Goal: Information Seeking & Learning: Learn about a topic

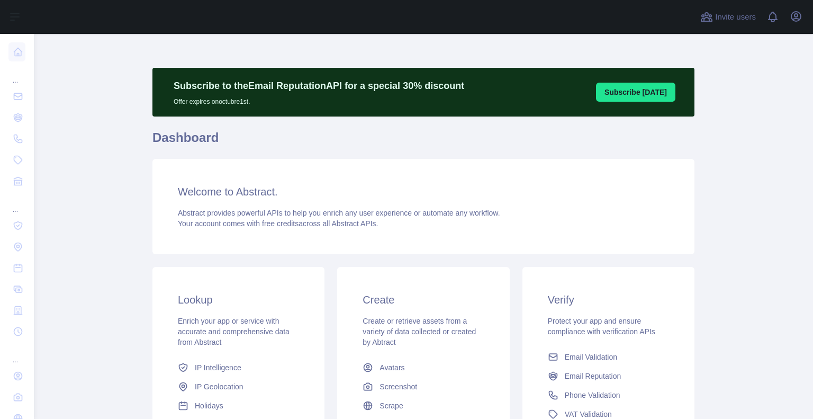
click at [115, 150] on main "Subscribe to the Email Reputation API for a special 30 % discount Offer expires…" at bounding box center [423, 226] width 779 height 385
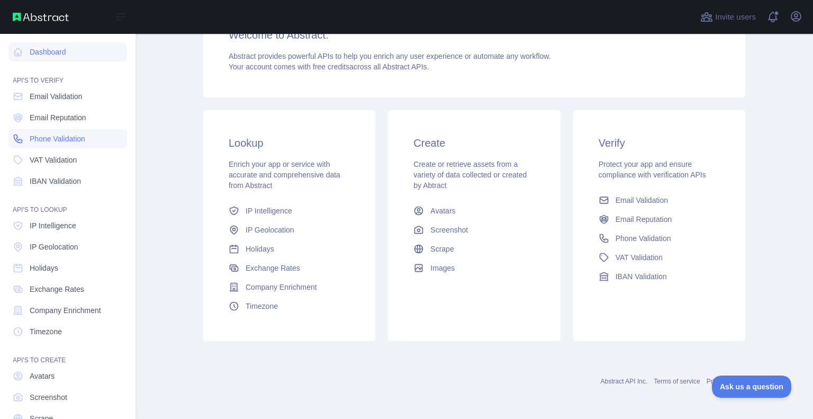
click at [68, 147] on link "Phone Validation" at bounding box center [67, 138] width 119 height 19
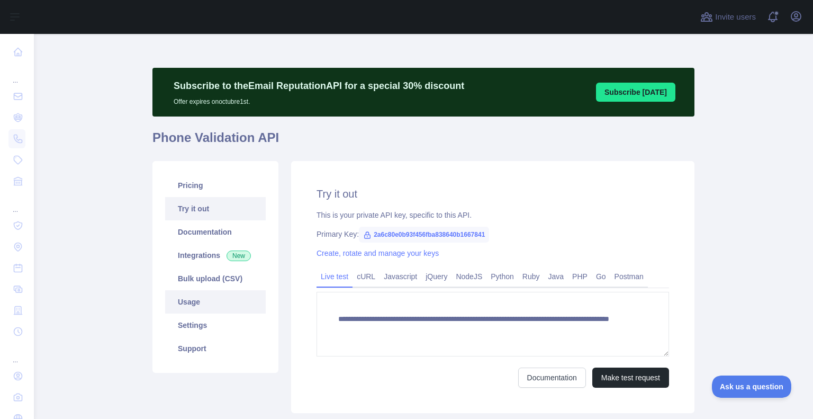
click at [181, 306] on link "Usage" at bounding box center [215, 301] width 101 height 23
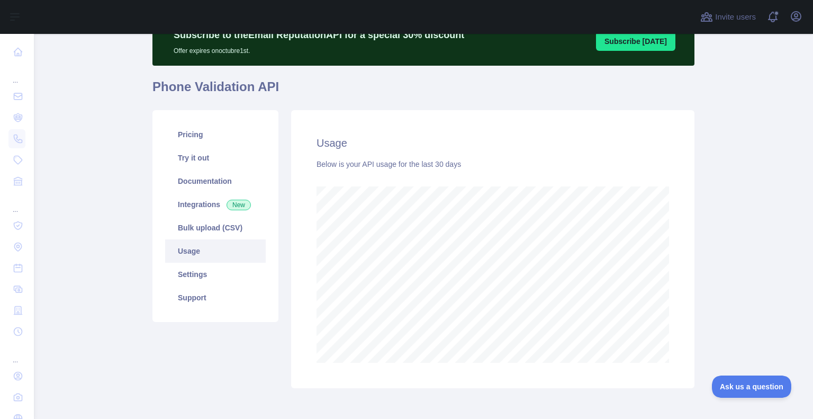
scroll to position [53, 0]
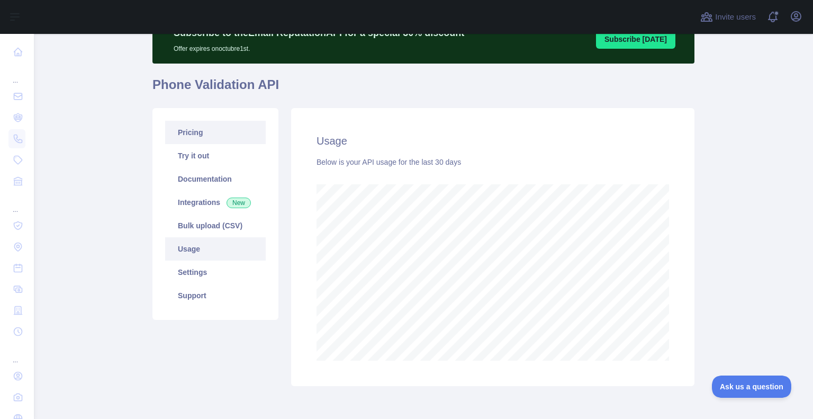
click at [200, 137] on link "Pricing" at bounding box center [215, 132] width 101 height 23
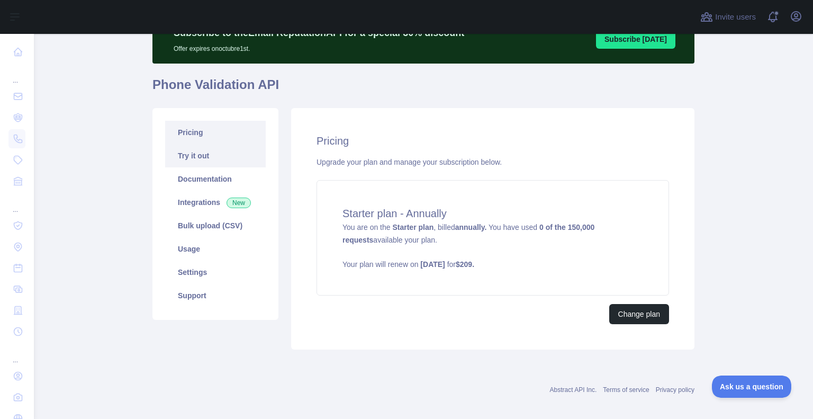
click at [206, 164] on link "Try it out" at bounding box center [215, 155] width 101 height 23
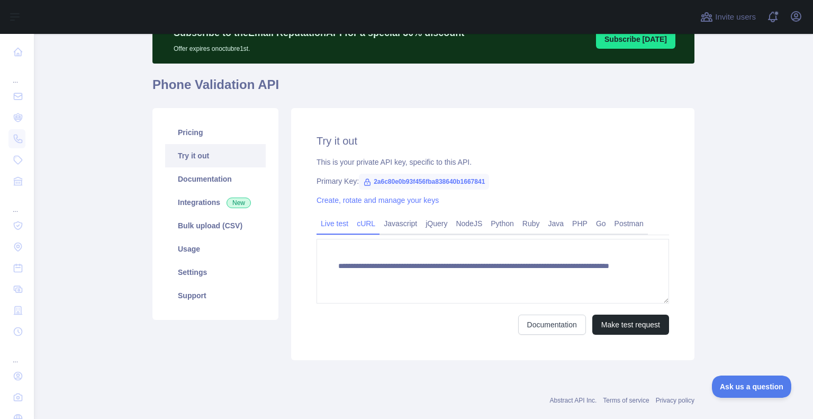
click at [367, 222] on link "cURL" at bounding box center [365, 223] width 27 height 17
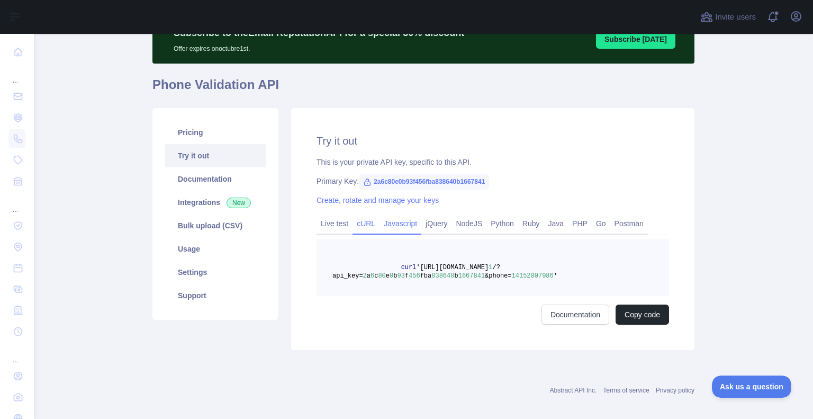
click at [386, 225] on link "Javascript" at bounding box center [400, 223] width 42 height 17
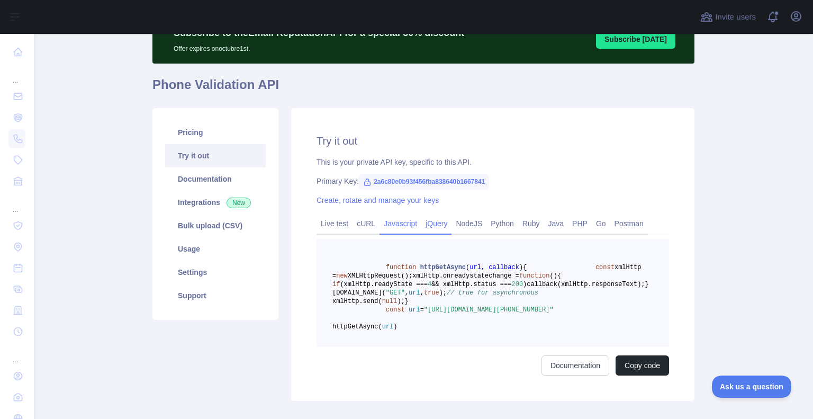
click at [424, 225] on link "jQuery" at bounding box center [436, 223] width 30 height 17
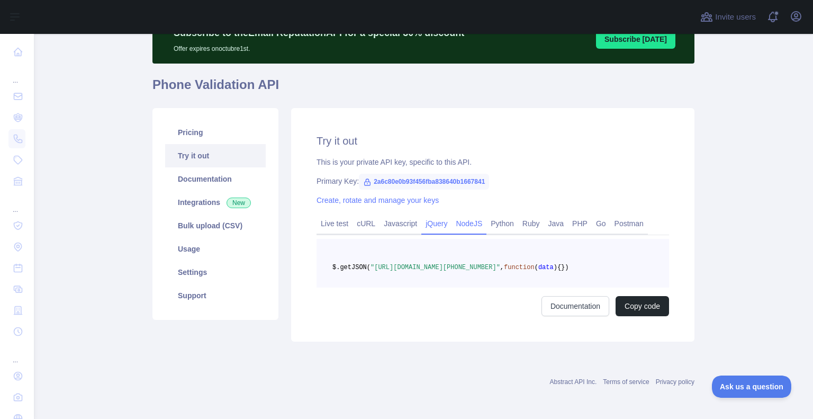
click at [461, 223] on link "NodeJS" at bounding box center [468, 223] width 35 height 17
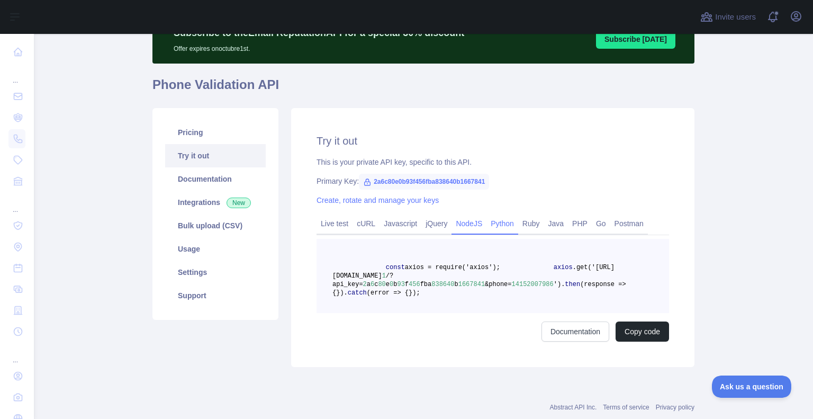
click at [488, 222] on link "Python" at bounding box center [502, 223] width 32 height 17
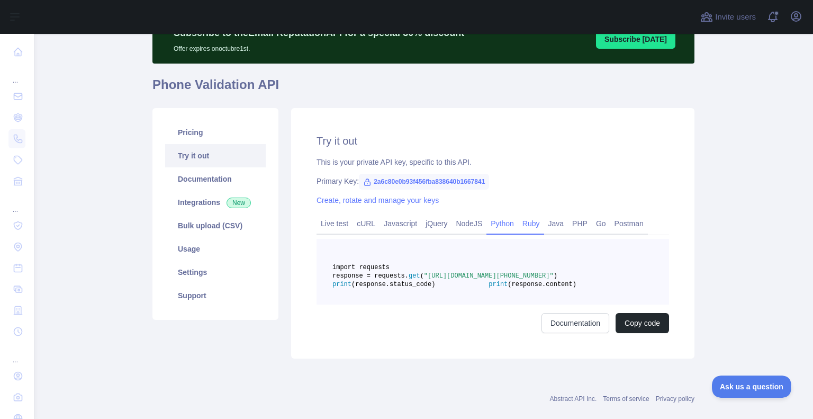
click at [518, 224] on link "Ruby" at bounding box center [531, 223] width 26 height 17
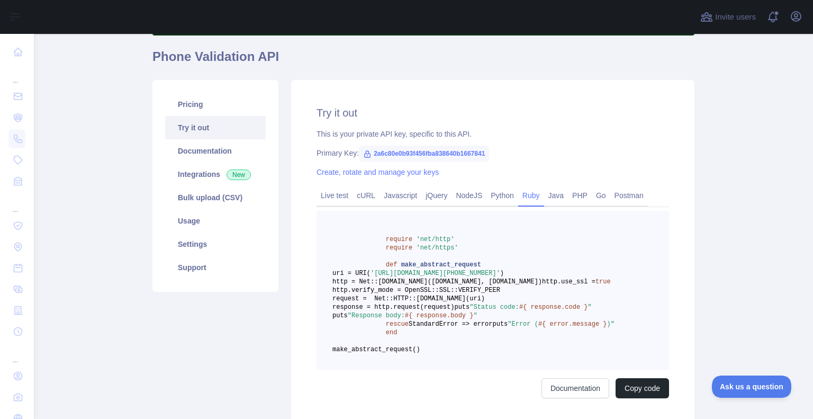
scroll to position [159, 0]
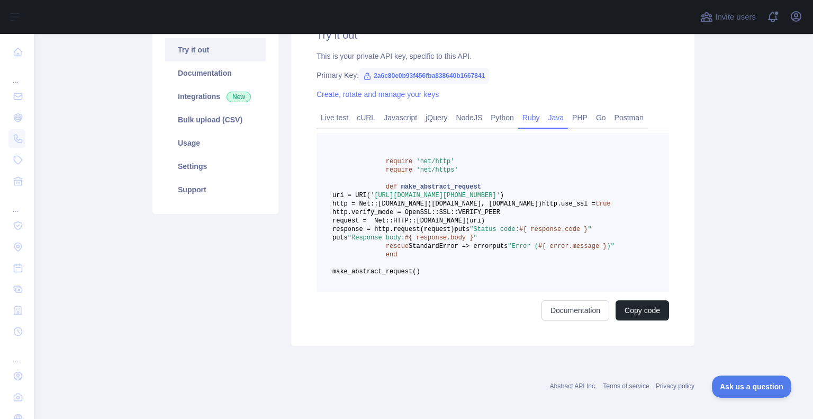
click at [551, 116] on link "Java" at bounding box center [556, 117] width 24 height 17
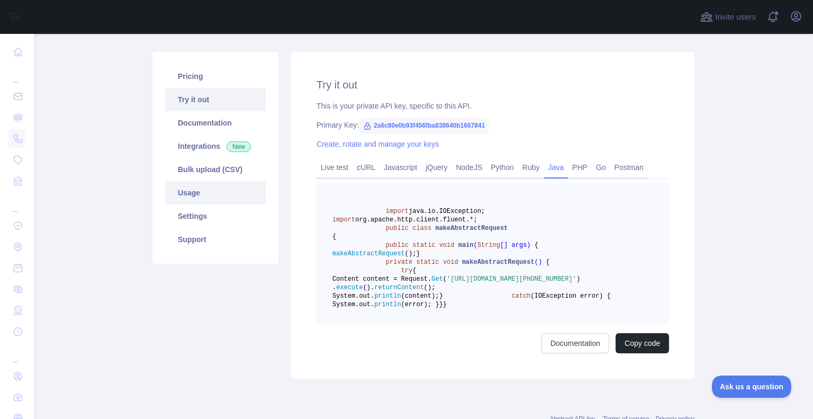
scroll to position [106, 0]
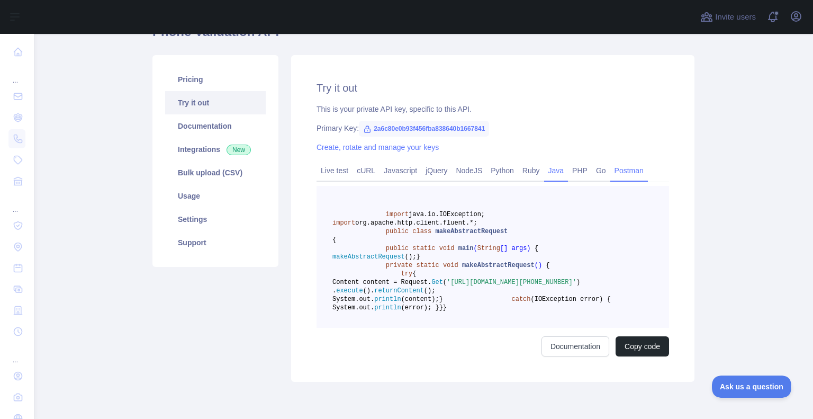
click at [612, 175] on link "Postman" at bounding box center [629, 170] width 38 height 17
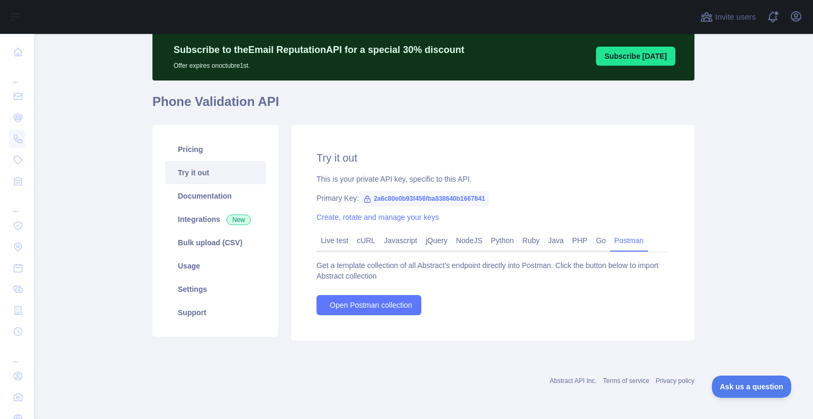
scroll to position [36, 0]
click at [237, 193] on link "Documentation" at bounding box center [215, 195] width 101 height 23
click at [176, 225] on link "Integrations New" at bounding box center [215, 218] width 101 height 23
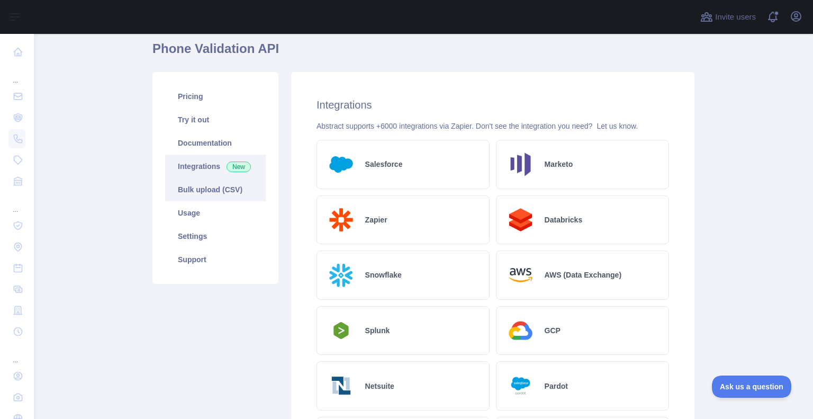
click at [223, 189] on link "Bulk upload (CSV)" at bounding box center [215, 189] width 101 height 23
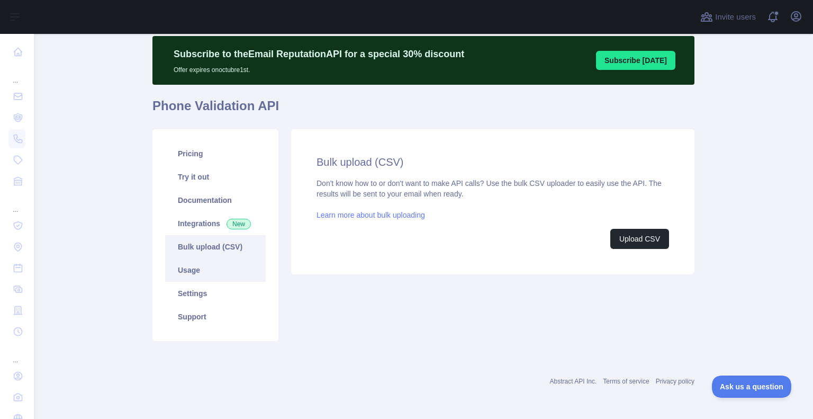
click at [214, 266] on link "Usage" at bounding box center [215, 269] width 101 height 23
